Goal: Navigation & Orientation: Go to known website

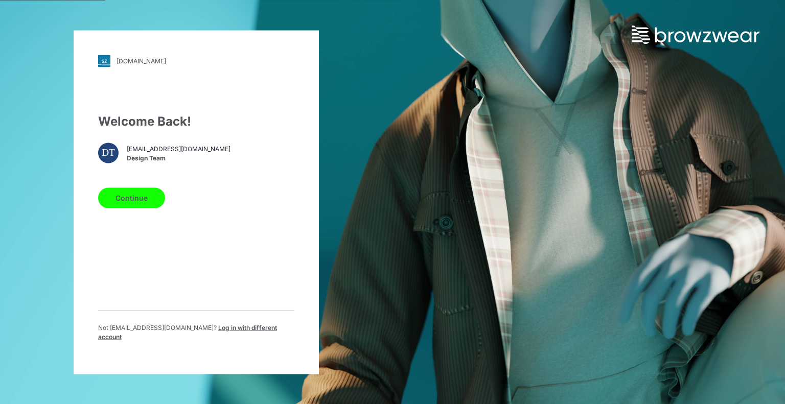
click at [123, 203] on button "Continue" at bounding box center [131, 198] width 67 height 20
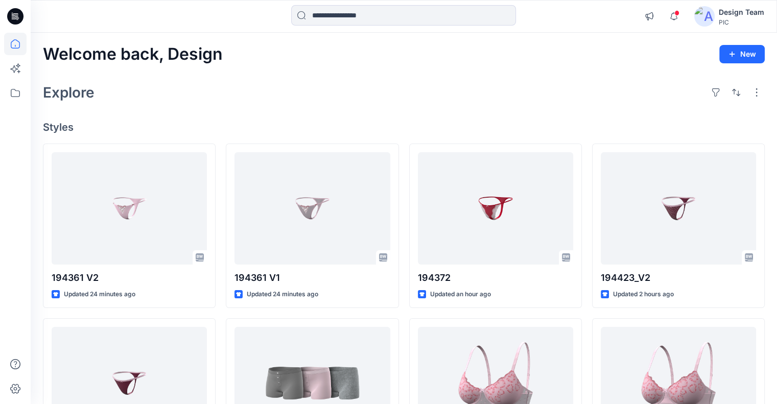
click at [468, 99] on div "Explore" at bounding box center [404, 92] width 722 height 25
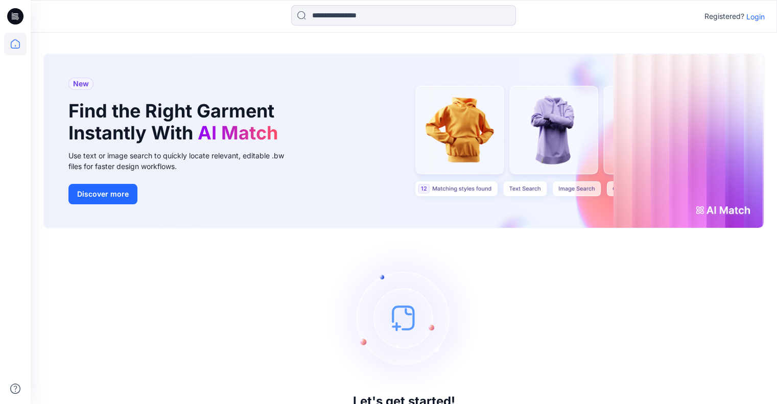
click at [750, 16] on p "Login" at bounding box center [755, 16] width 18 height 11
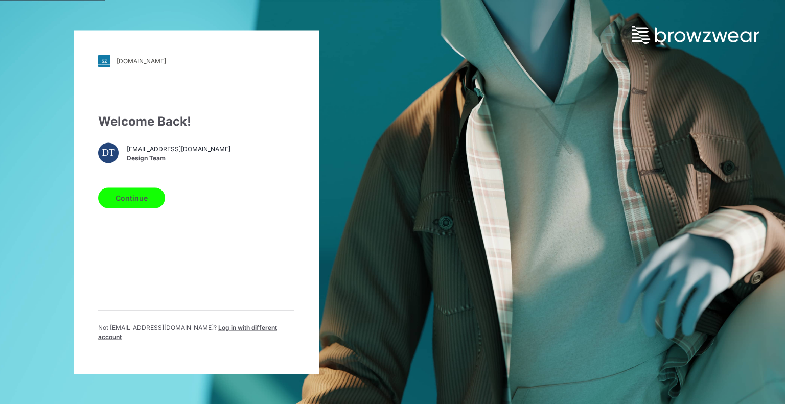
click at [104, 205] on button "Continue" at bounding box center [131, 198] width 67 height 20
